Goal: Find specific page/section: Find specific page/section

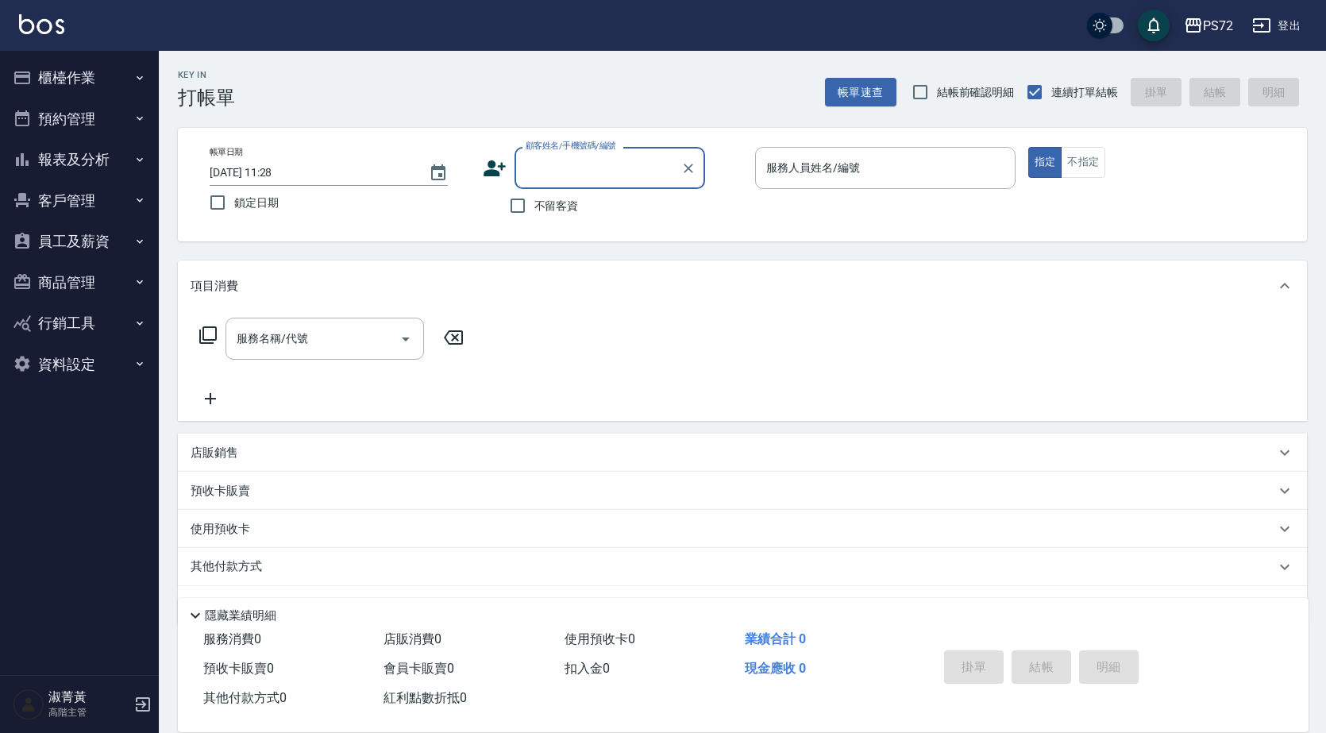
click at [66, 153] on button "報表及分析" at bounding box center [79, 159] width 146 height 41
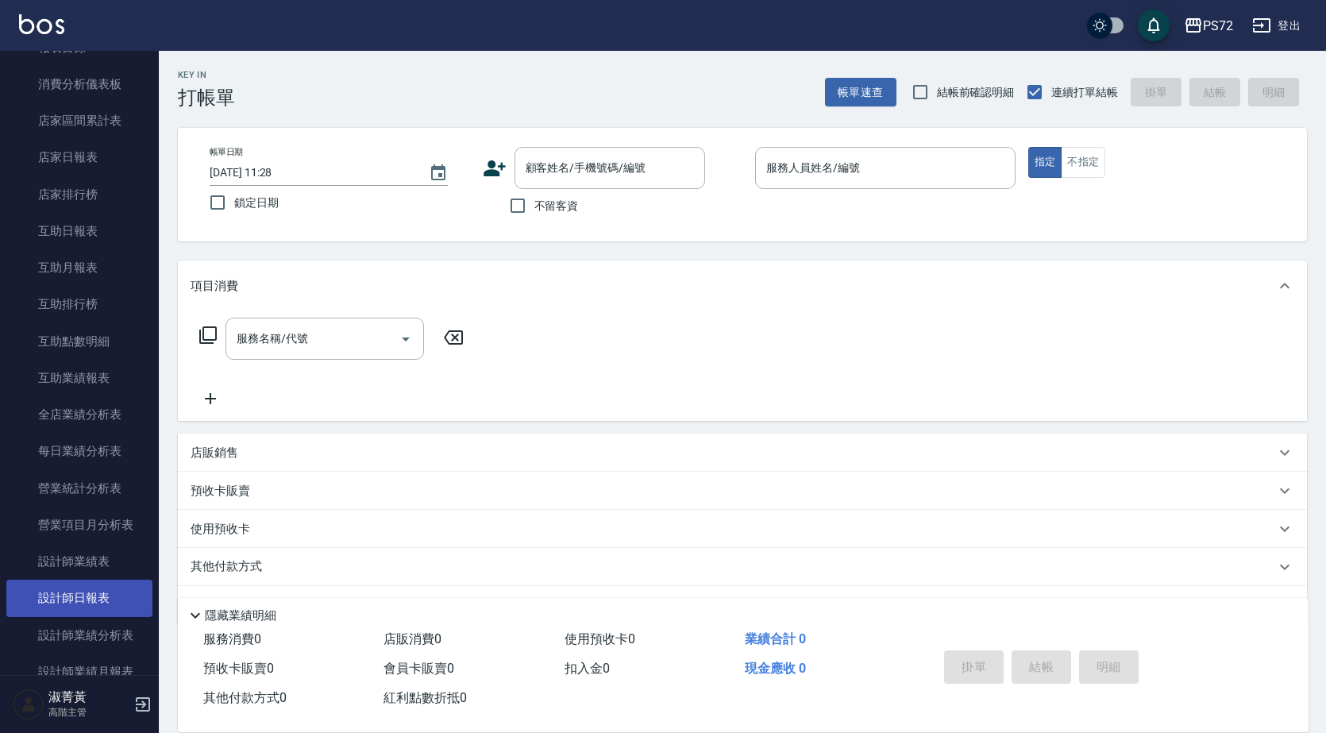
scroll to position [318, 0]
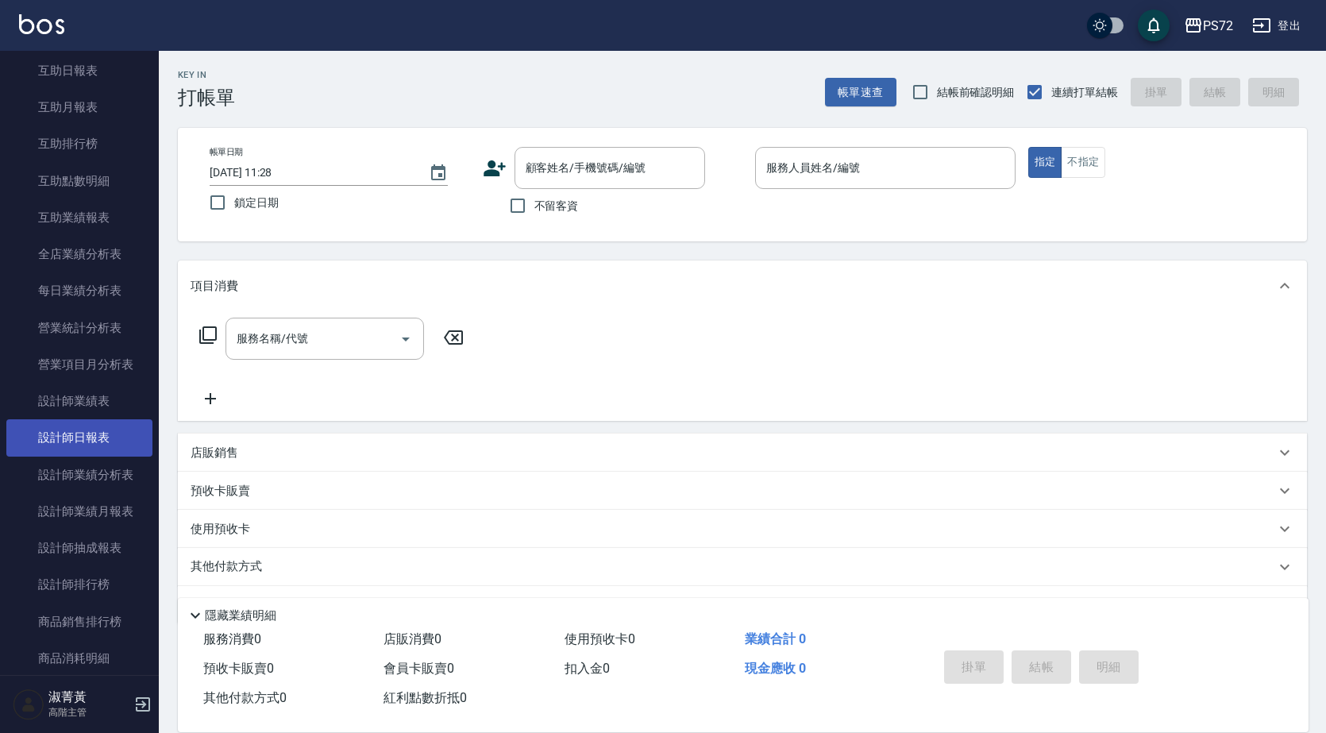
click at [97, 427] on link "設計師日報表" at bounding box center [79, 437] width 146 height 37
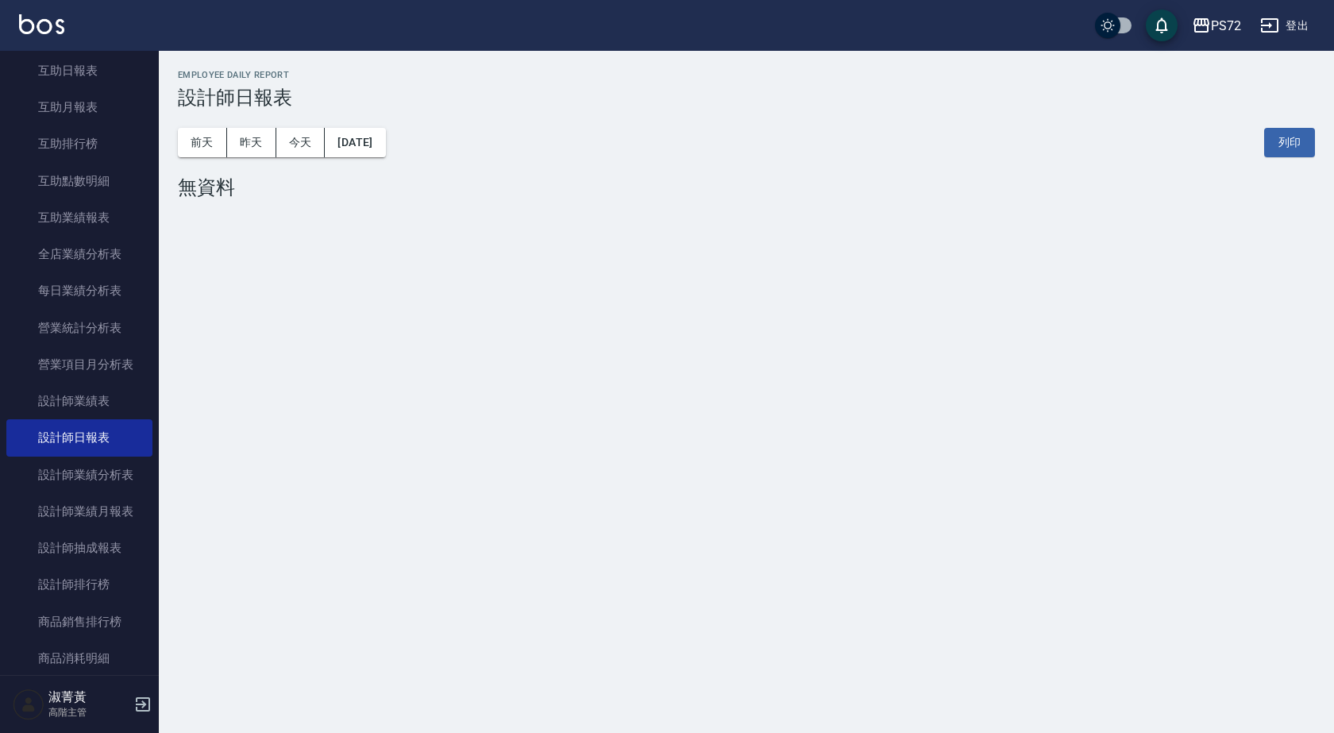
click at [230, 157] on div "[DATE] [DATE] [DATE] [DATE] 列印" at bounding box center [746, 143] width 1137 height 68
click at [240, 145] on button "昨天" at bounding box center [251, 142] width 49 height 29
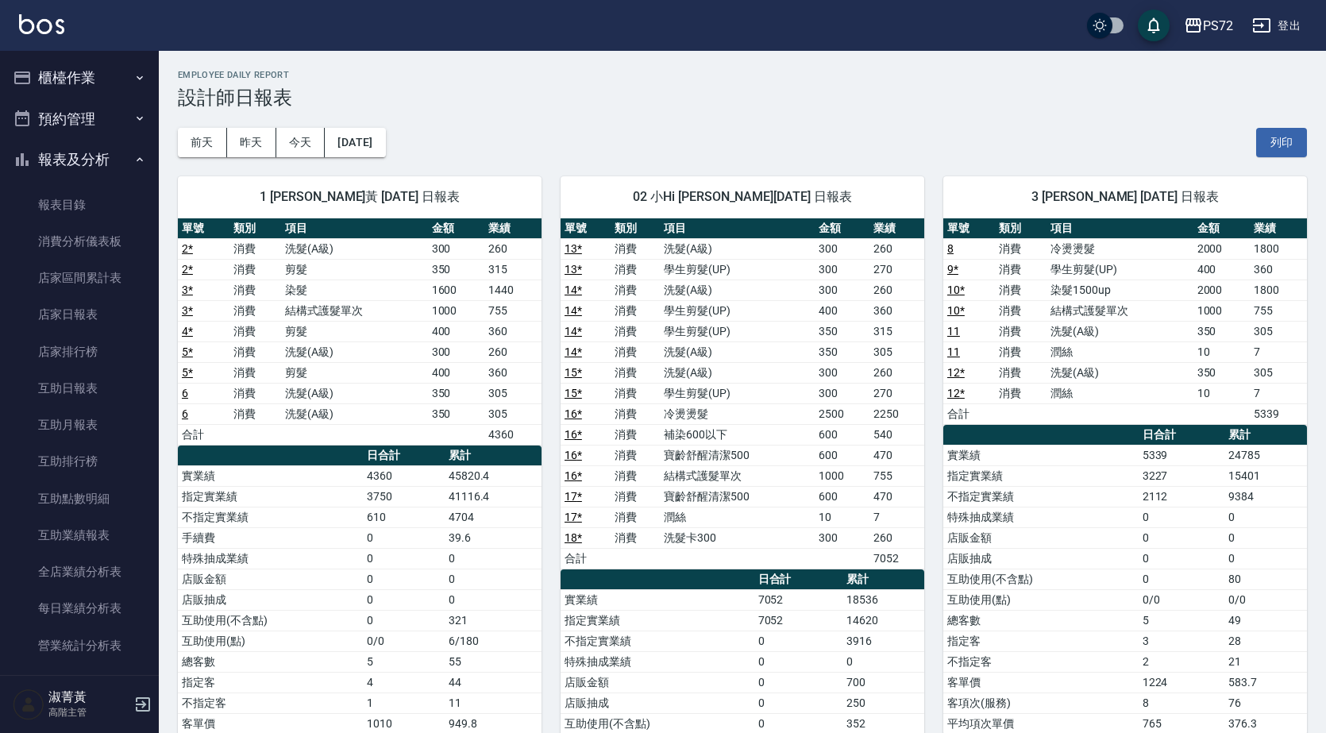
click at [97, 82] on button "櫃檯作業" at bounding box center [79, 77] width 146 height 41
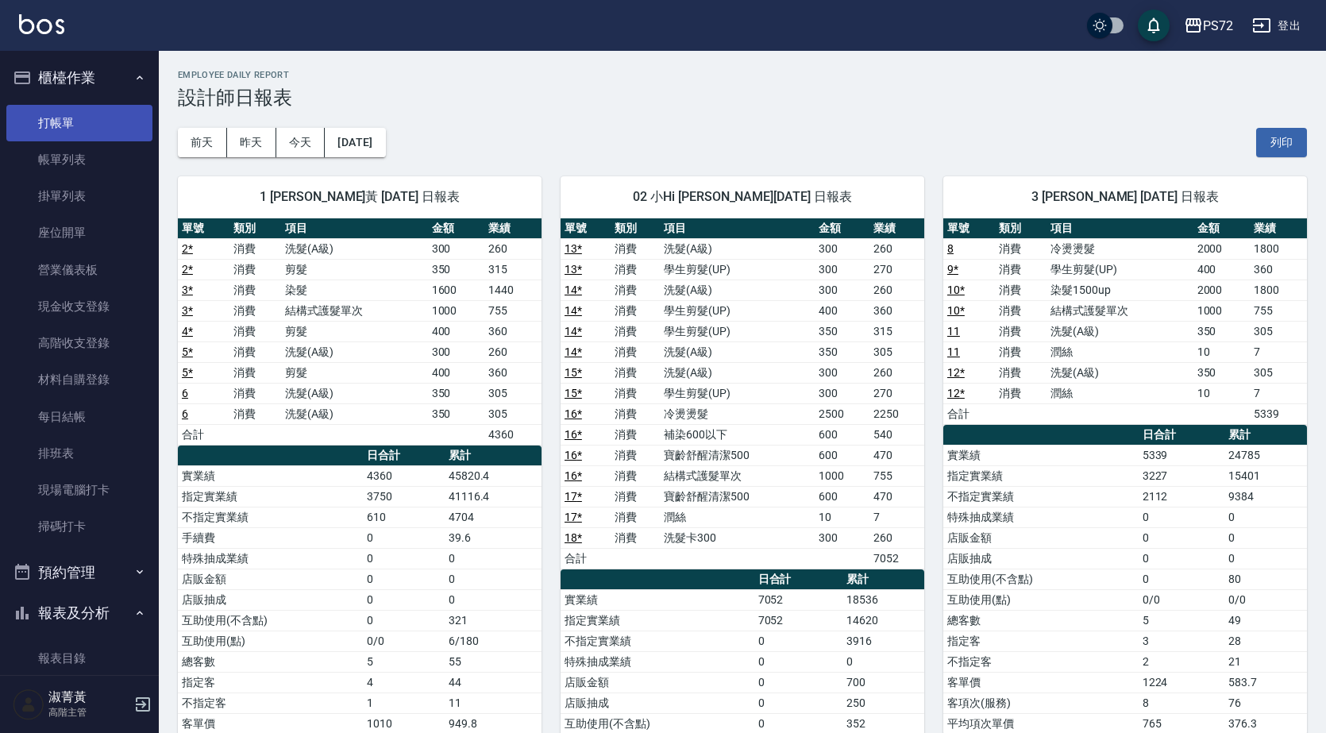
click at [85, 125] on link "打帳單" at bounding box center [79, 123] width 146 height 37
